Goal: Navigation & Orientation: Find specific page/section

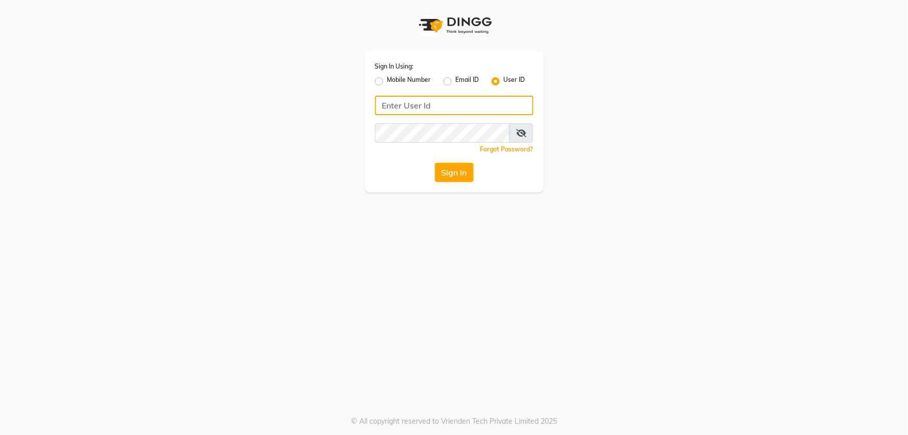
click at [426, 100] on input "Username" at bounding box center [454, 105] width 158 height 19
type input "e2836-01"
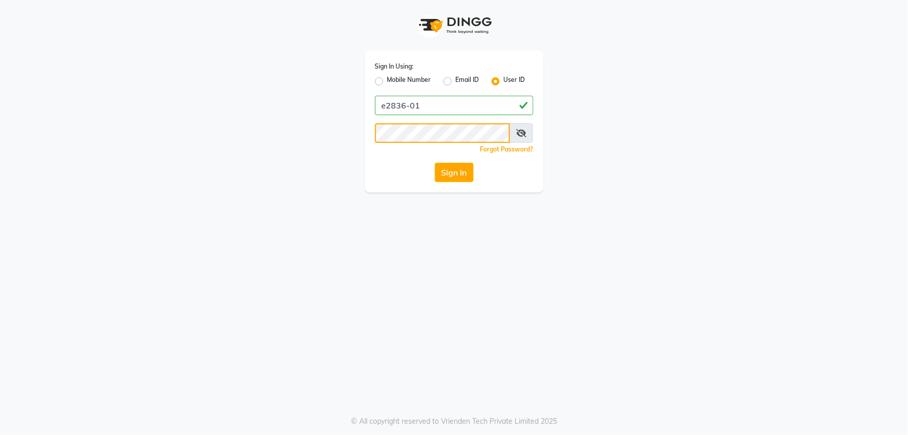
click at [435, 163] on button "Sign In" at bounding box center [454, 172] width 39 height 19
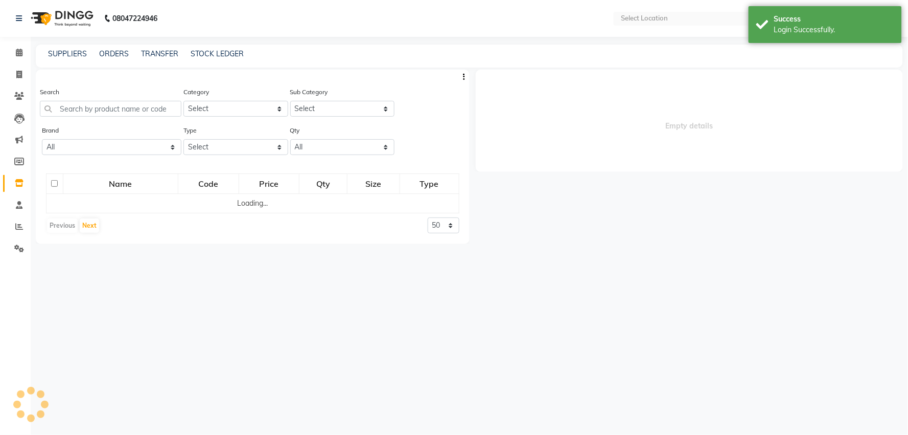
select select "en"
select select
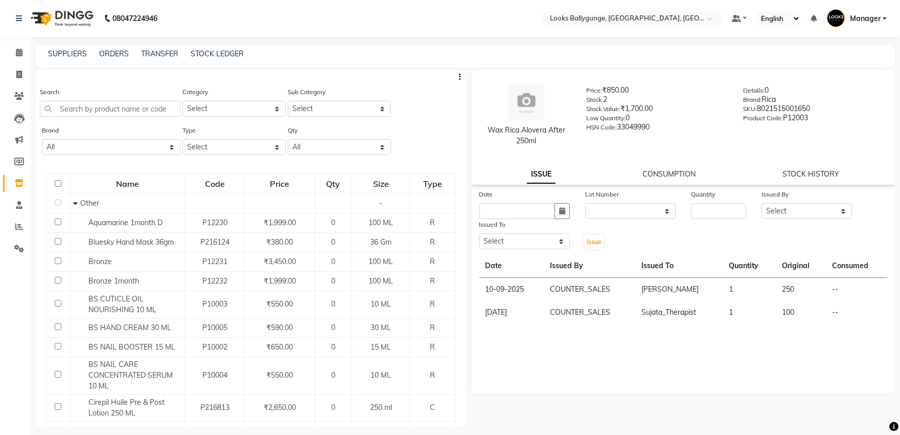
click at [15, 42] on li "Calendar" at bounding box center [15, 53] width 31 height 22
click at [18, 44] on link "Calendar" at bounding box center [15, 52] width 25 height 17
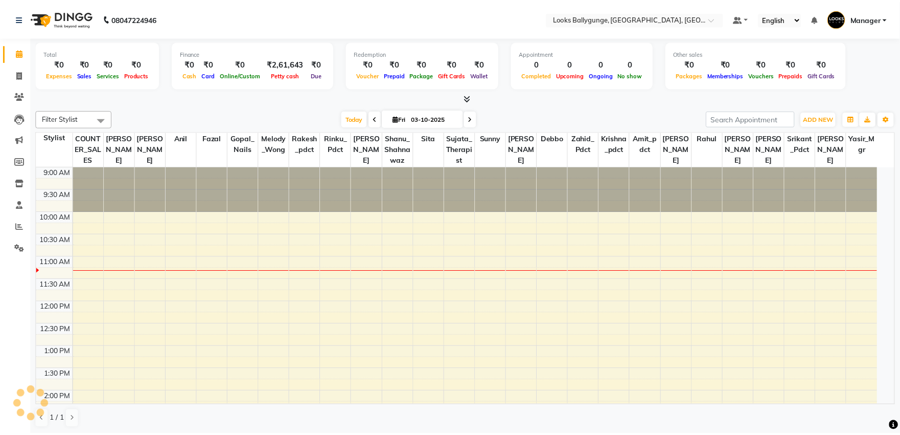
scroll to position [90, 0]
